Goal: Task Accomplishment & Management: Manage account settings

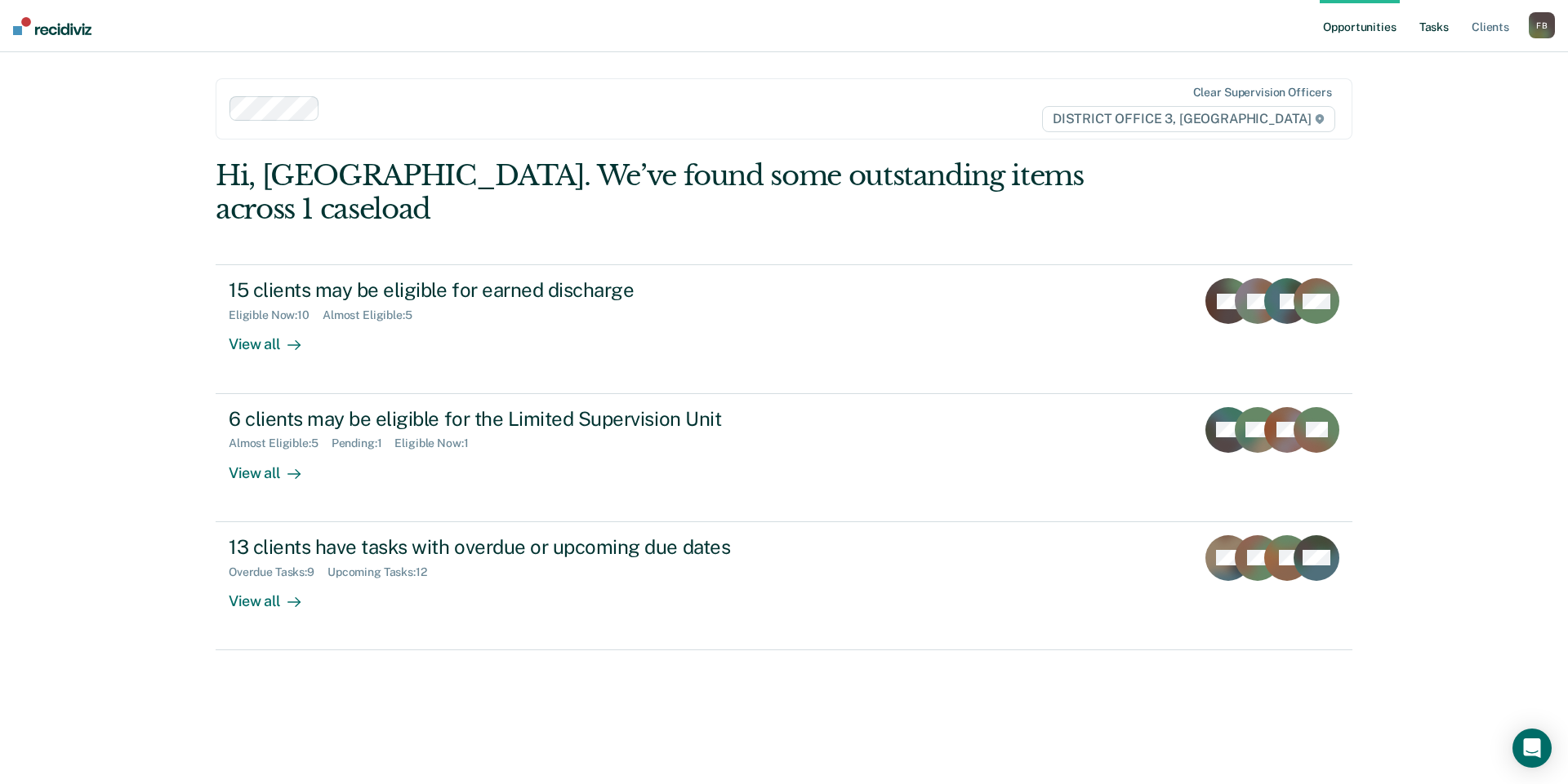
click at [1434, 29] on link "Tasks" at bounding box center [1434, 26] width 36 height 52
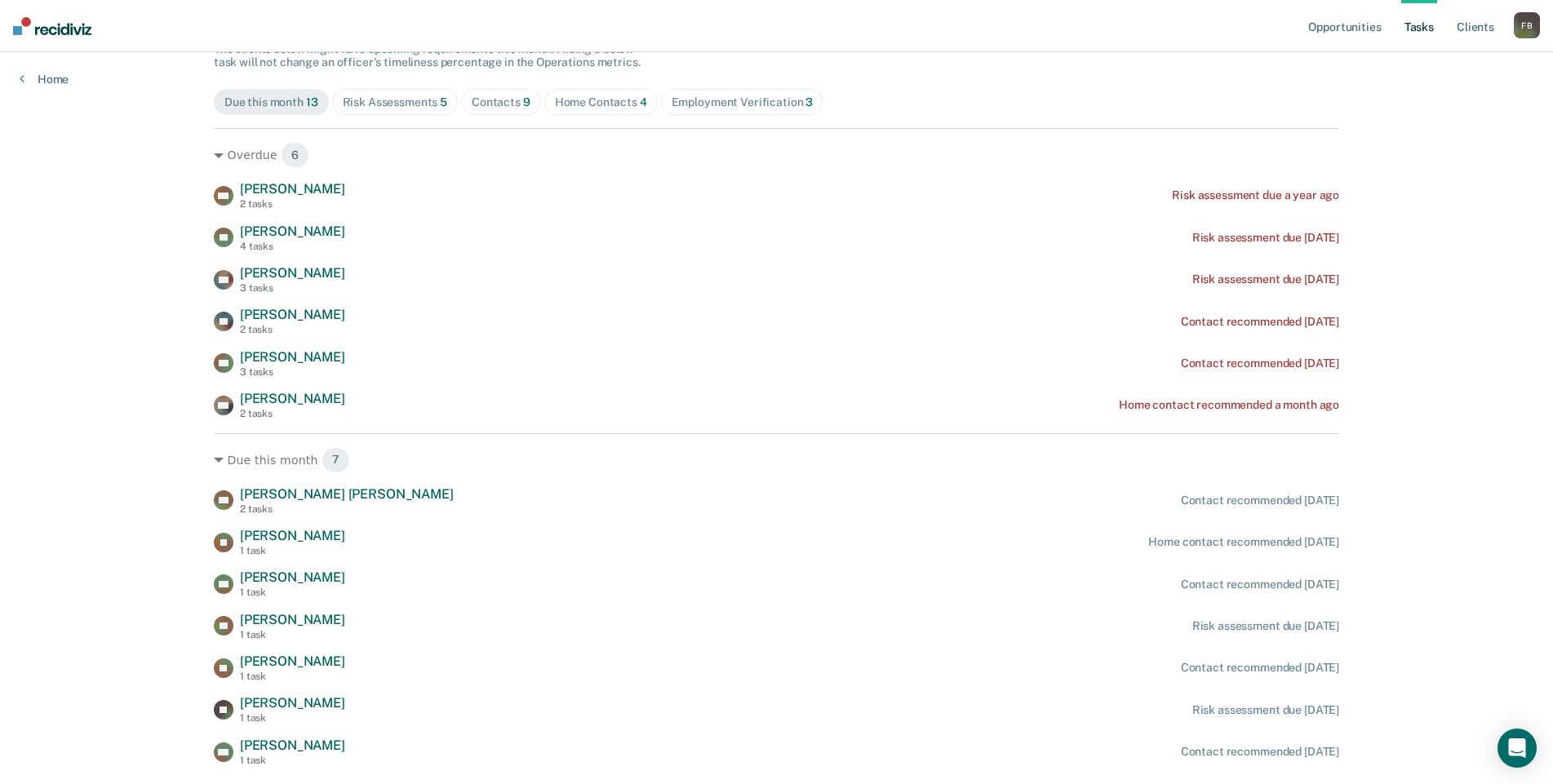
scroll to position [210, 0]
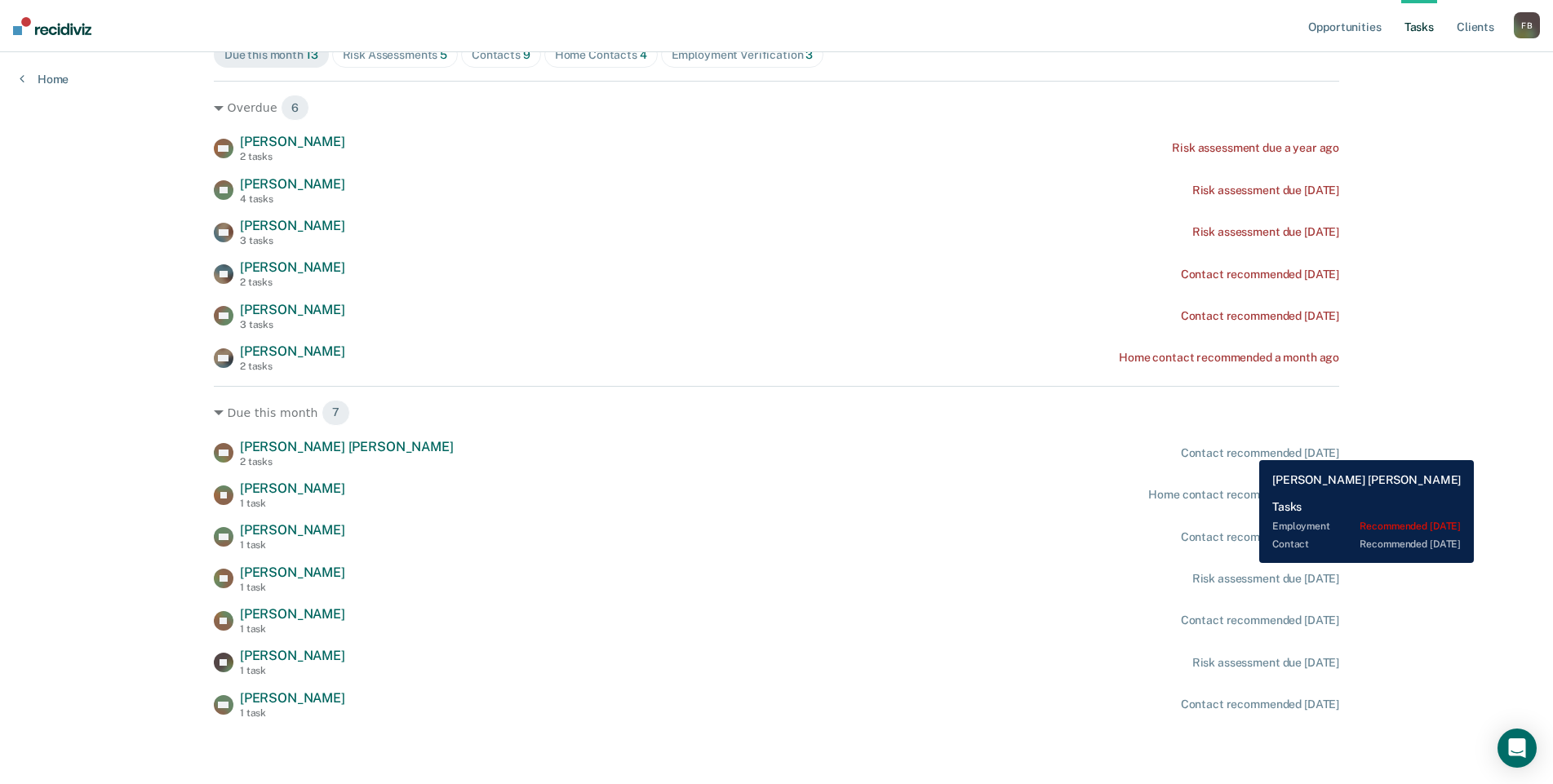
click at [1247, 448] on div "Contact recommended [DATE]" at bounding box center [1260, 454] width 159 height 14
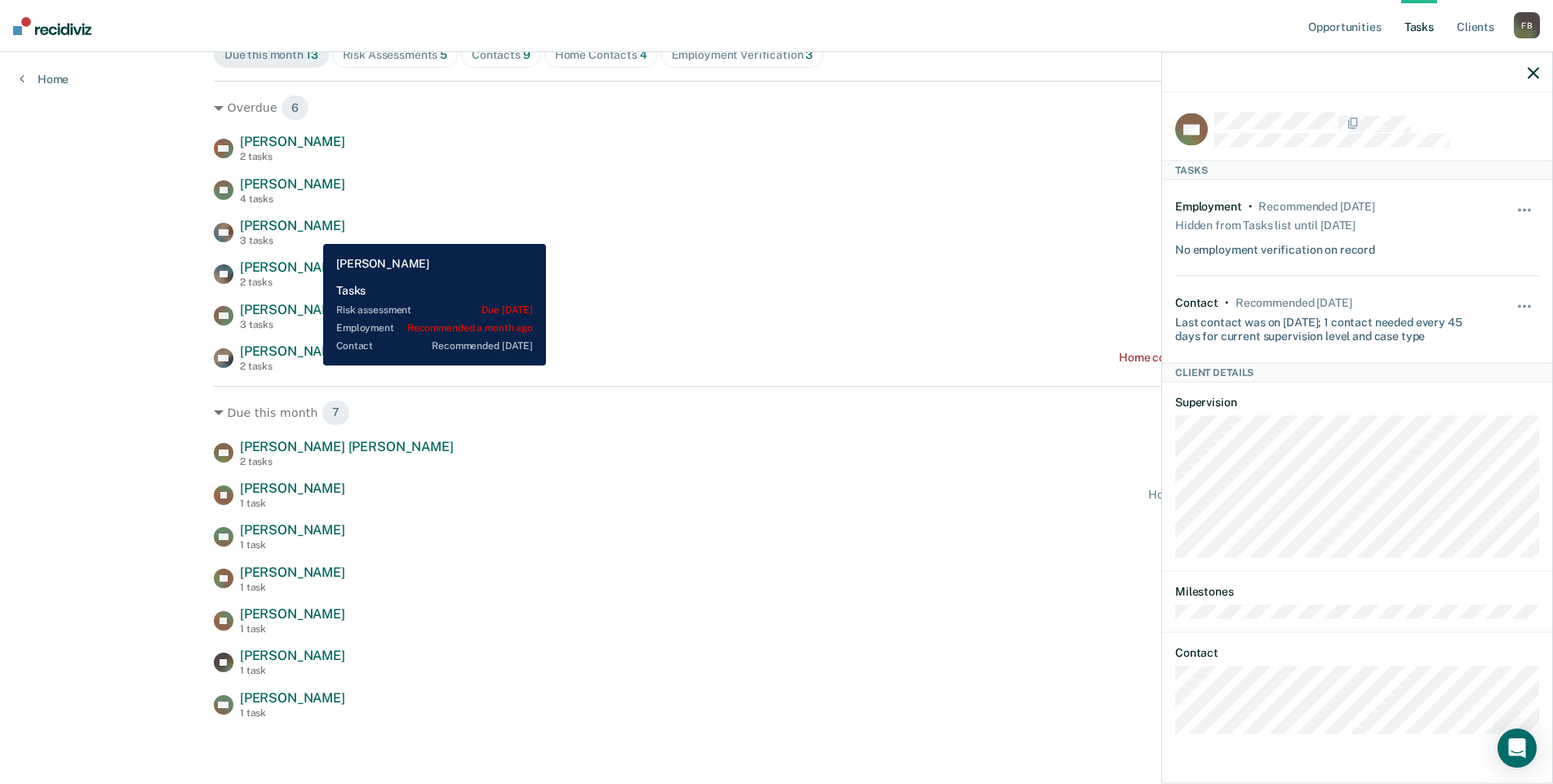
click at [311, 232] on span "[PERSON_NAME]" at bounding box center [292, 226] width 106 height 16
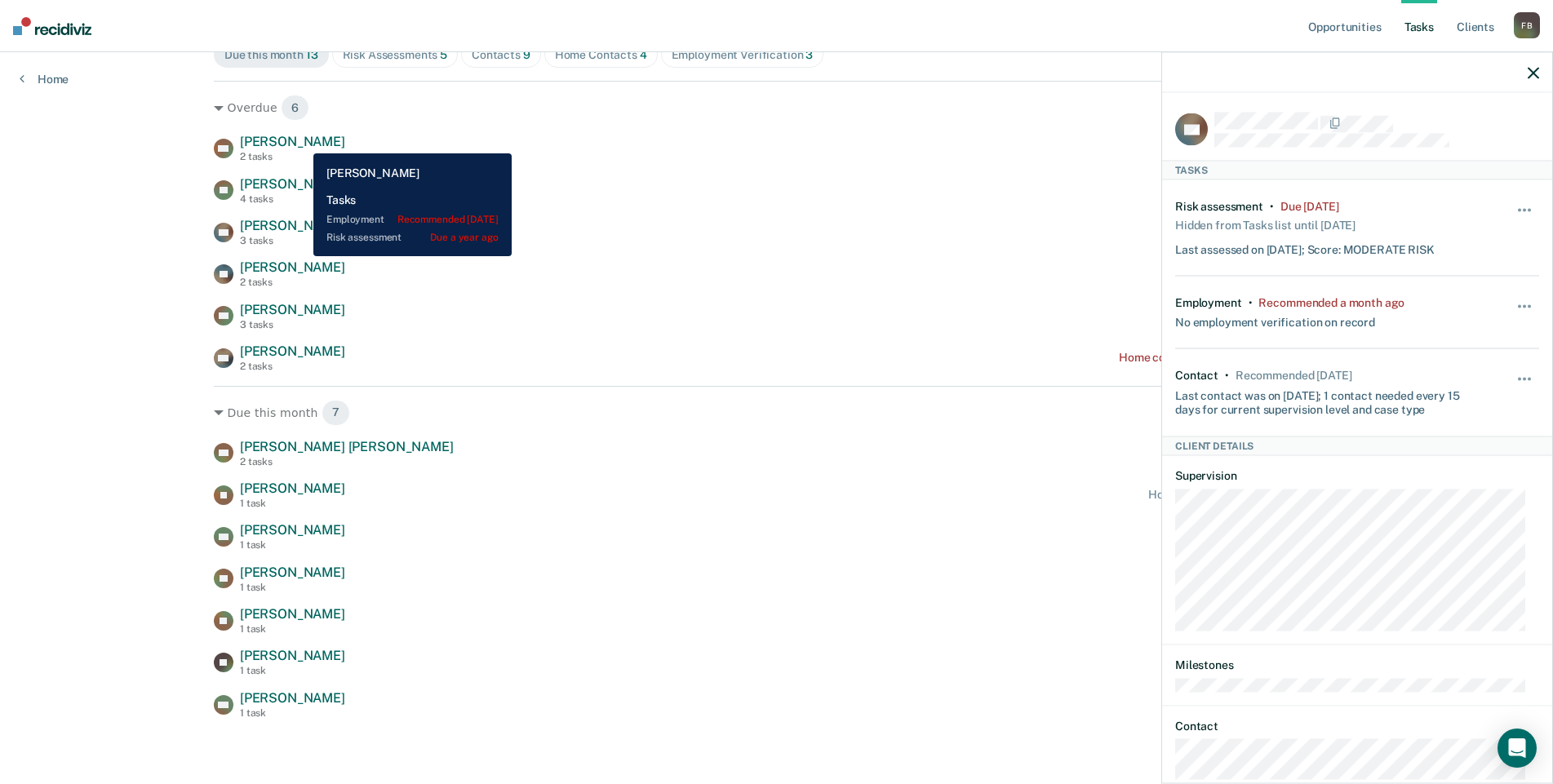
click at [301, 141] on span "[PERSON_NAME]" at bounding box center [292, 142] width 106 height 16
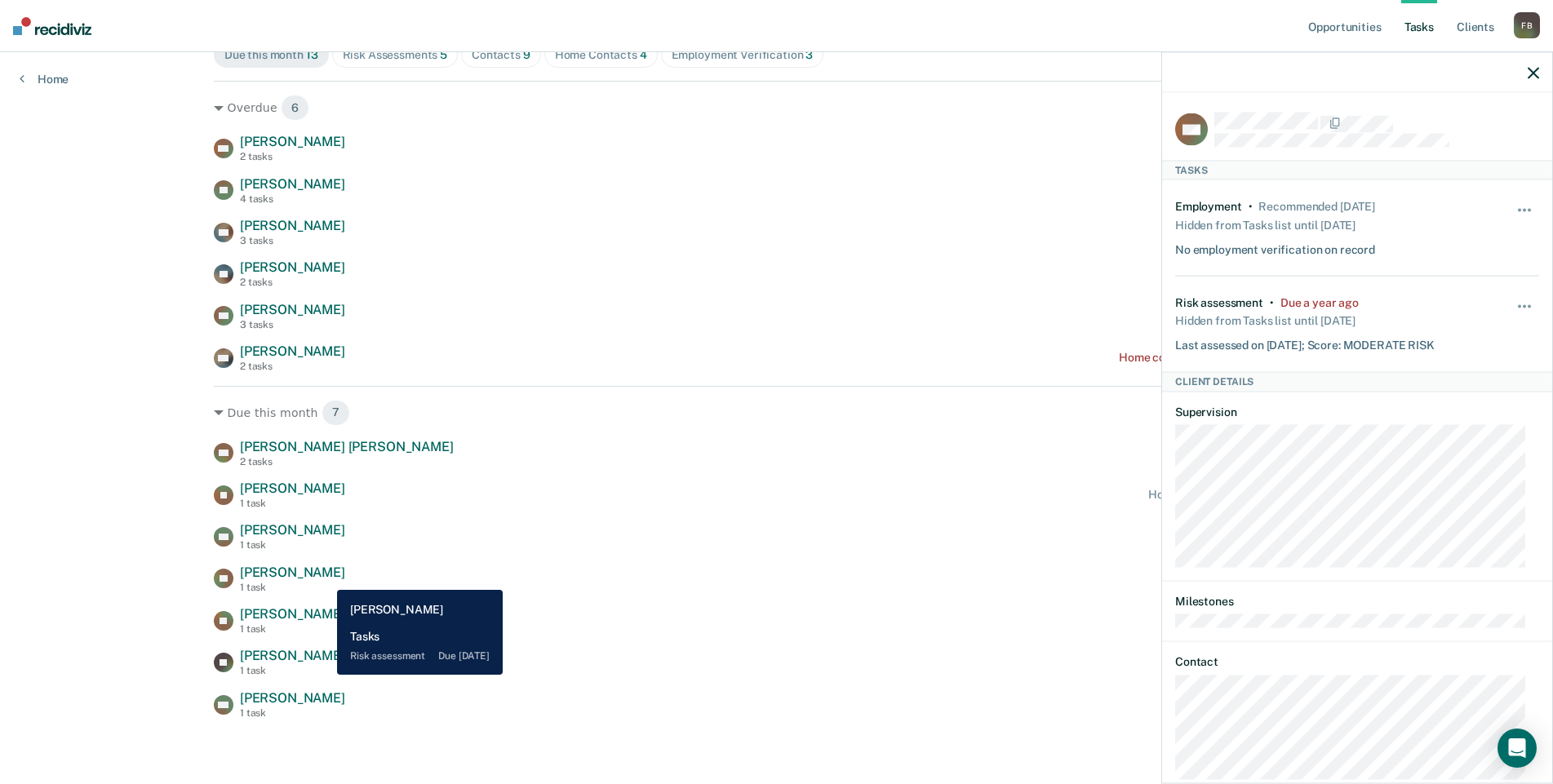
click at [325, 578] on span "[PERSON_NAME]" at bounding box center [292, 573] width 106 height 16
